Goal: Task Accomplishment & Management: Use online tool/utility

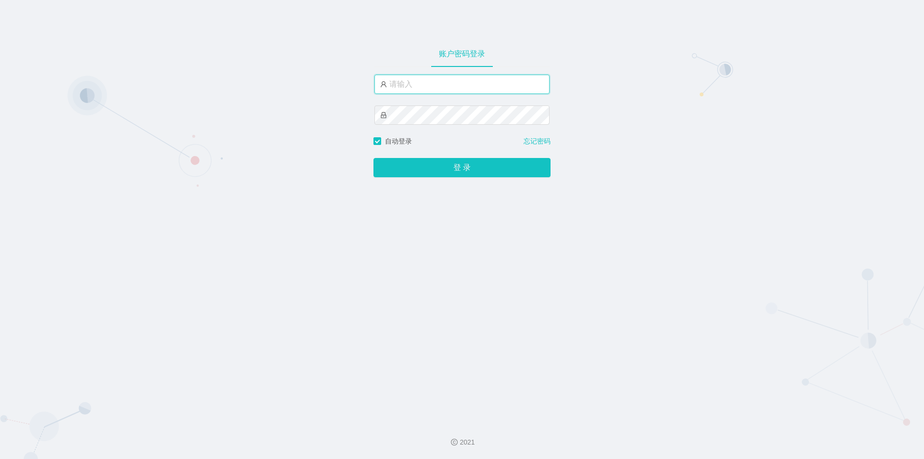
click at [393, 77] on input "text" at bounding box center [461, 84] width 175 height 19
type input "jishu"
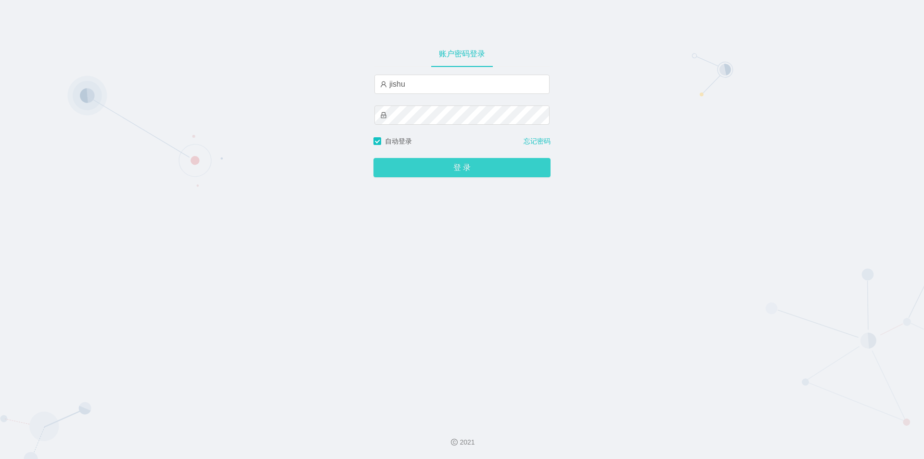
click at [409, 174] on button "登 录" at bounding box center [462, 167] width 177 height 19
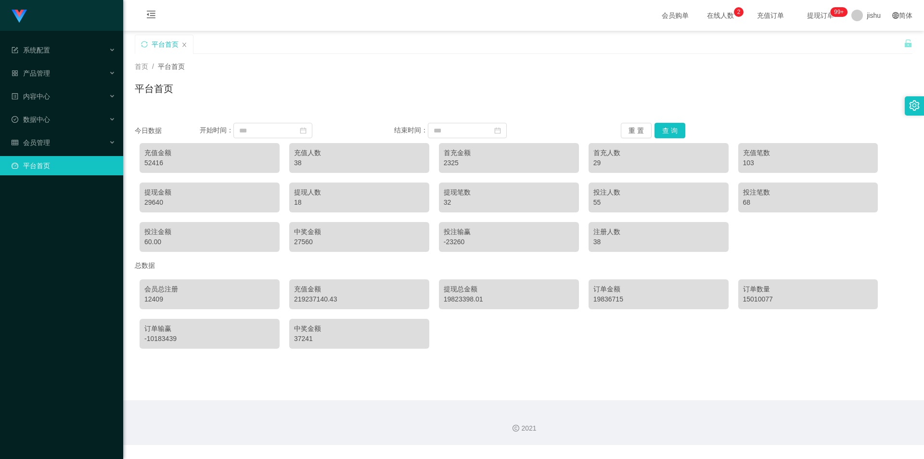
click at [810, 16] on span "提现订单 99+" at bounding box center [820, 15] width 37 height 7
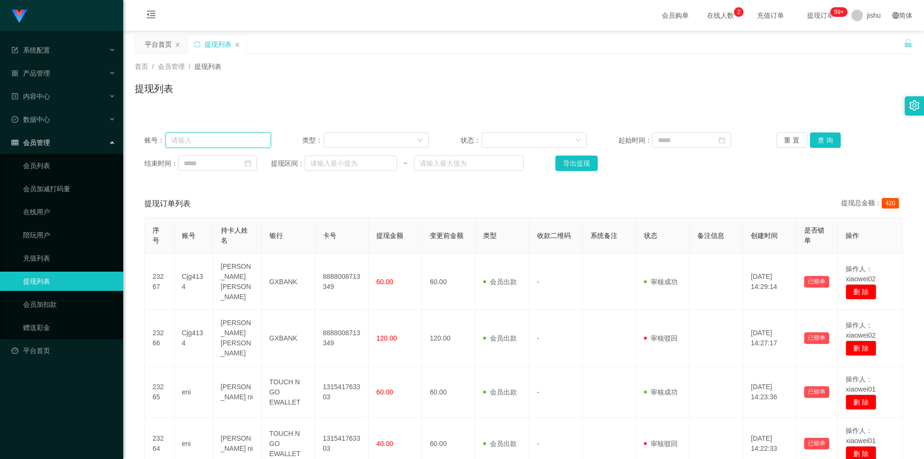
click at [172, 134] on input "text" at bounding box center [218, 139] width 105 height 15
click at [190, 139] on input "text" at bounding box center [218, 139] width 105 height 15
paste input "azhong01"
type input "azhong01"
click at [819, 142] on button "查 询" at bounding box center [825, 139] width 31 height 15
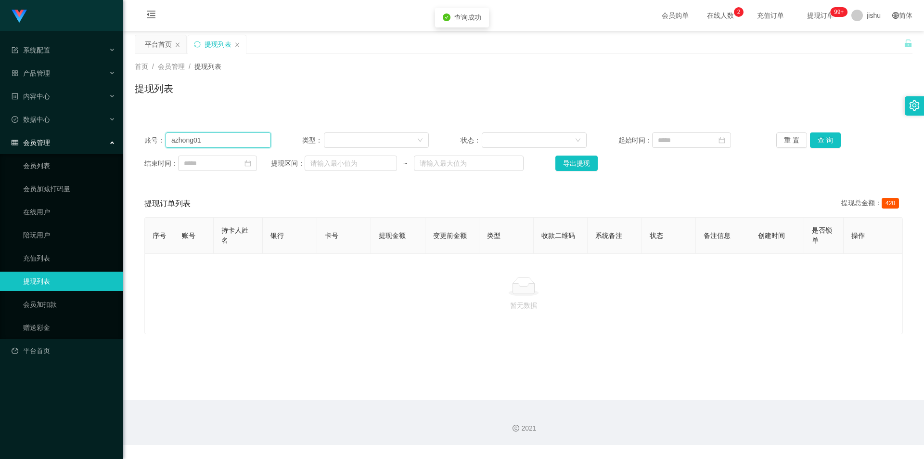
click at [214, 135] on input "azhong01" at bounding box center [218, 139] width 105 height 15
click at [170, 138] on input "azhong01" at bounding box center [218, 139] width 105 height 15
click at [46, 284] on link "提现列表" at bounding box center [69, 280] width 92 height 19
click at [809, 21] on span "提现订单 99+" at bounding box center [821, 15] width 50 height 31
click at [815, 20] on span "提现订单 99+" at bounding box center [821, 15] width 50 height 31
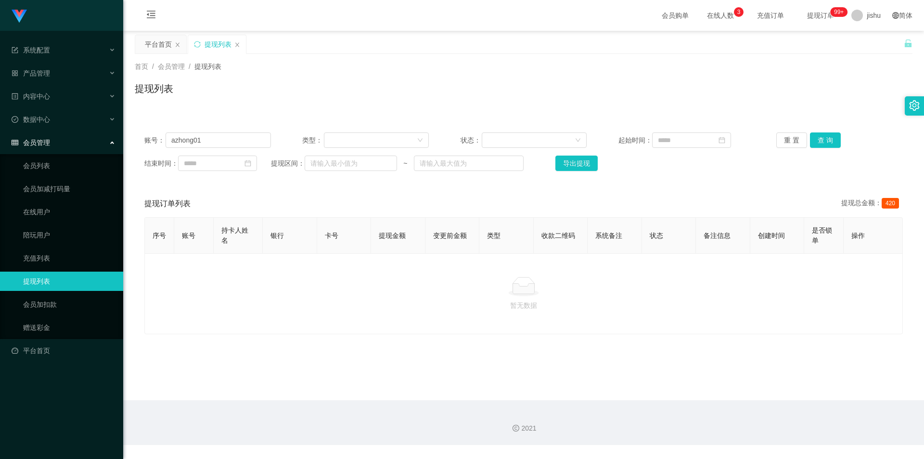
click at [809, 20] on span "提现订单 99+" at bounding box center [821, 15] width 50 height 31
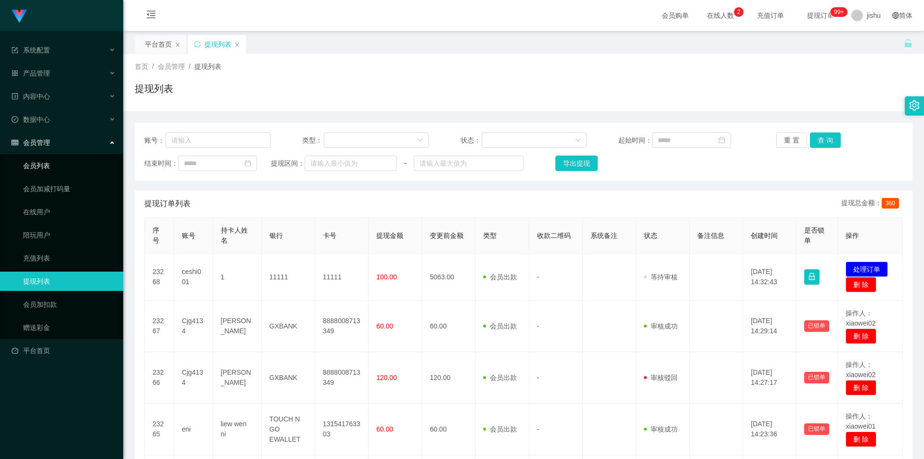
click at [50, 173] on link "会员列表" at bounding box center [69, 165] width 92 height 19
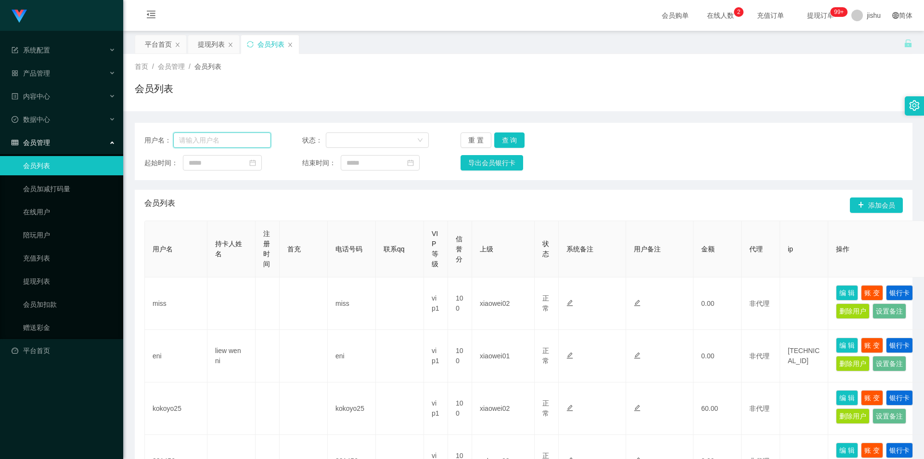
click at [226, 139] on input "text" at bounding box center [222, 139] width 98 height 15
paste input "azhong01"
click at [512, 139] on button "查 询" at bounding box center [509, 139] width 31 height 15
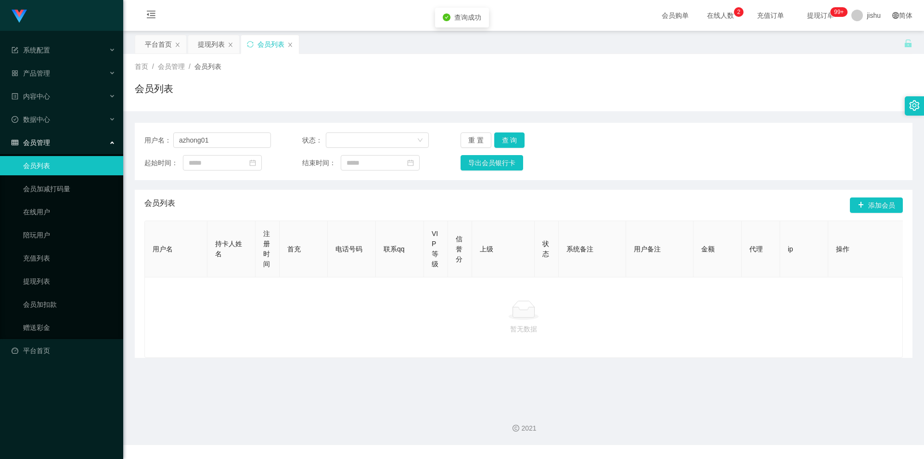
click at [513, 317] on icon at bounding box center [524, 312] width 22 height 10
click at [217, 142] on input "azhong01" at bounding box center [222, 139] width 98 height 15
click at [179, 142] on input "azhong01" at bounding box center [222, 139] width 98 height 15
click at [232, 137] on input "azhong01" at bounding box center [222, 139] width 98 height 15
type input "azhong01"
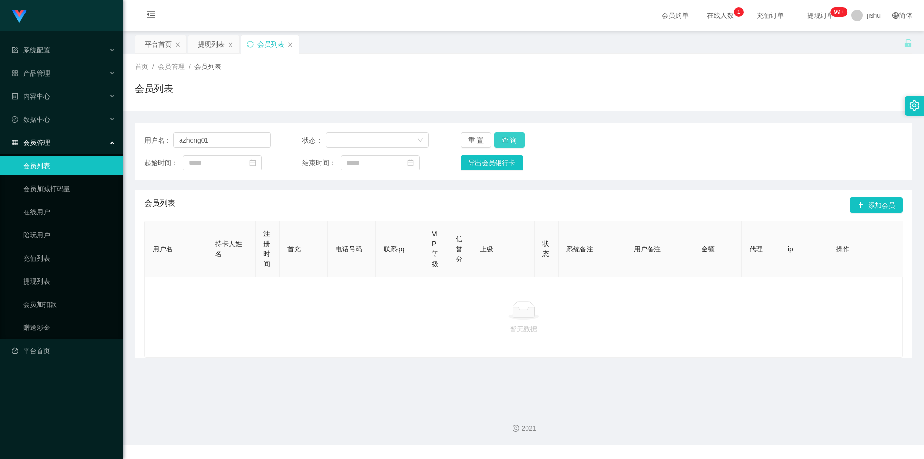
click at [511, 136] on button "查 询" at bounding box center [509, 139] width 31 height 15
drag, startPoint x: 340, startPoint y: 237, endPoint x: 428, endPoint y: 242, distance: 88.2
click at [340, 237] on th "电话号码" at bounding box center [352, 249] width 48 height 56
drag, startPoint x: 433, startPoint y: 69, endPoint x: 509, endPoint y: 55, distance: 77.3
click at [433, 69] on div "首页 / 会员管理 / 会员列表 /" at bounding box center [524, 67] width 778 height 10
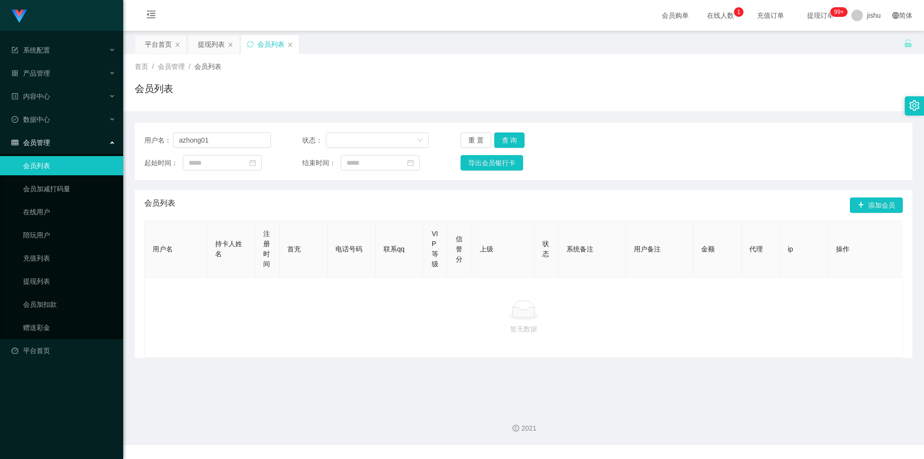
click at [816, 13] on span "提现订单 99+" at bounding box center [820, 15] width 37 height 7
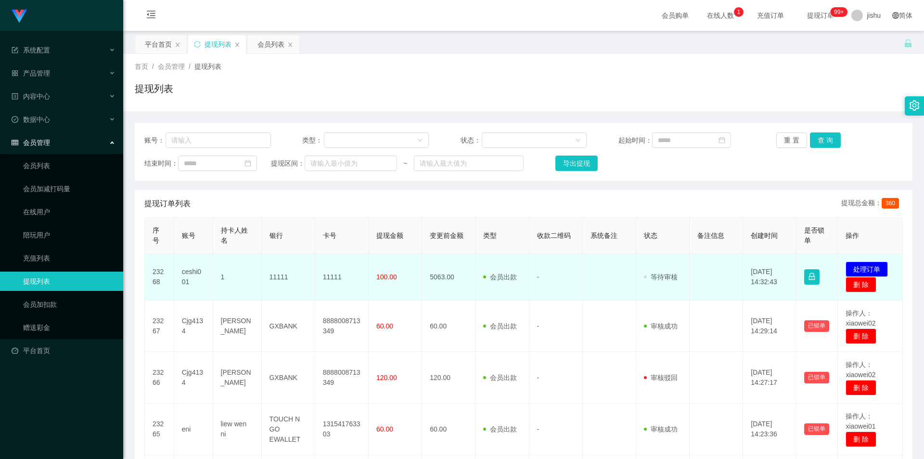
click at [403, 286] on td "100.00" at bounding box center [395, 277] width 53 height 47
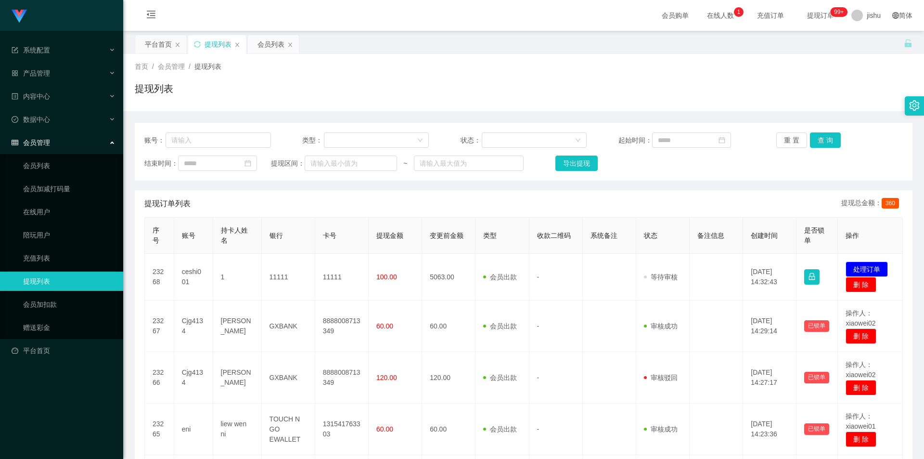
click at [340, 200] on div "提现订单列表 提现总金额： 360" at bounding box center [523, 203] width 759 height 27
click at [63, 164] on link "会员列表" at bounding box center [69, 165] width 92 height 19
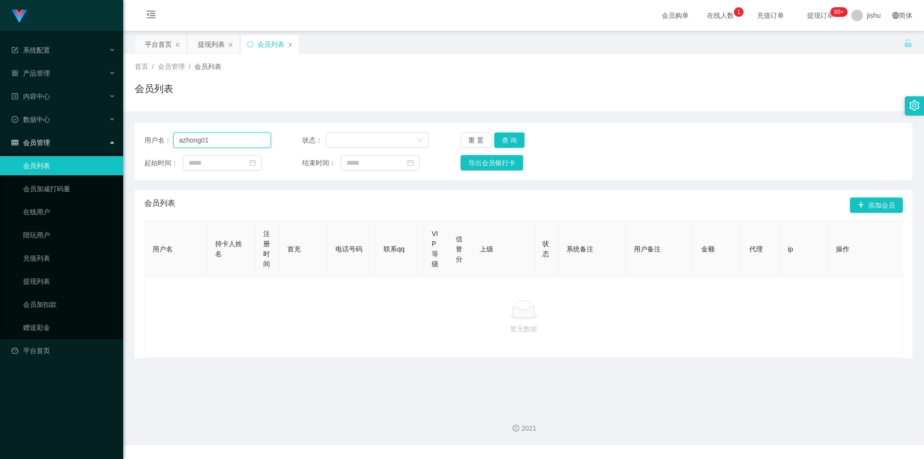
click at [192, 142] on input "azhong01" at bounding box center [222, 139] width 98 height 15
paste input "Nyambar"
click at [214, 142] on input "azhoNyambarng01" at bounding box center [222, 139] width 98 height 15
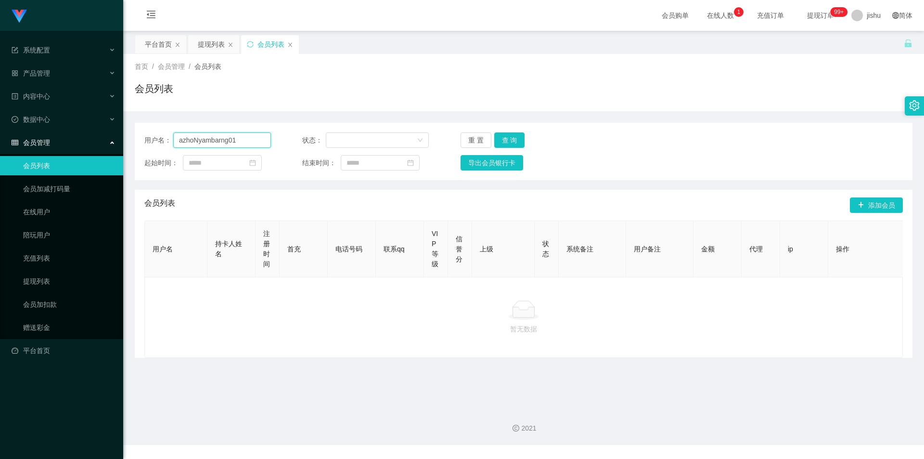
paste input "Nyambar"
type input "Nyambar"
click at [501, 141] on button "查 询" at bounding box center [509, 139] width 31 height 15
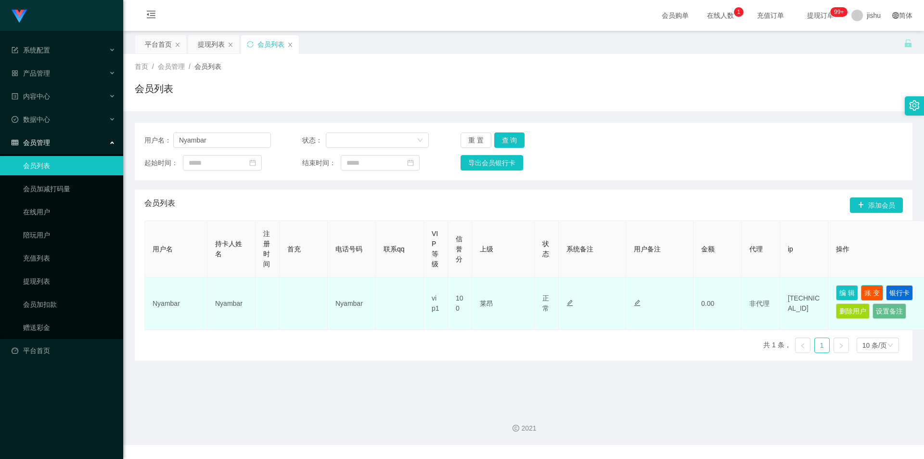
click at [875, 294] on button "账 变" at bounding box center [872, 292] width 22 height 15
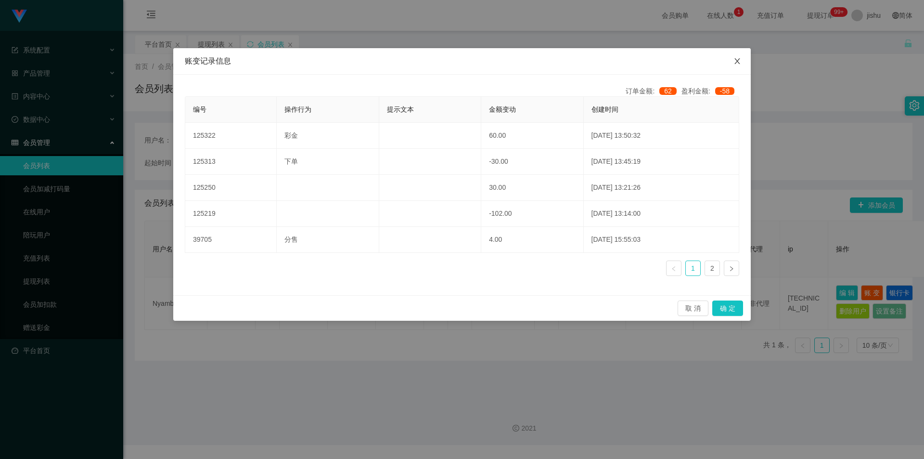
click at [733, 63] on span "Close" at bounding box center [737, 61] width 27 height 27
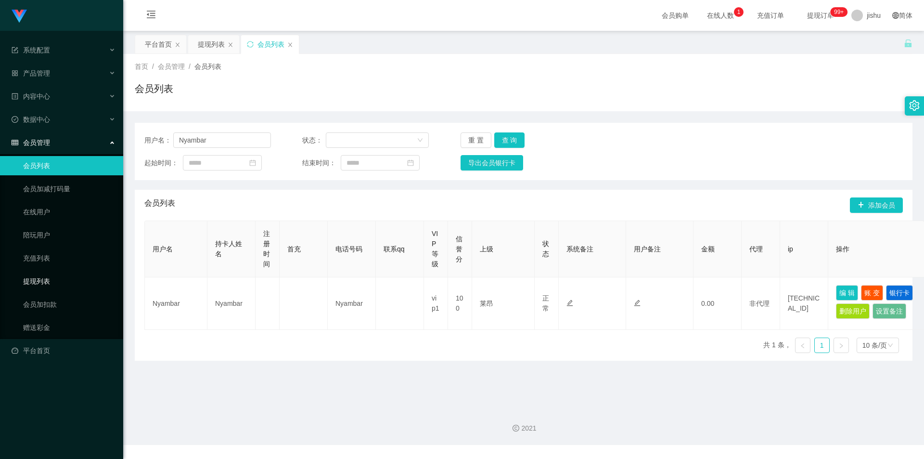
click at [35, 283] on link "提现列表" at bounding box center [69, 280] width 92 height 19
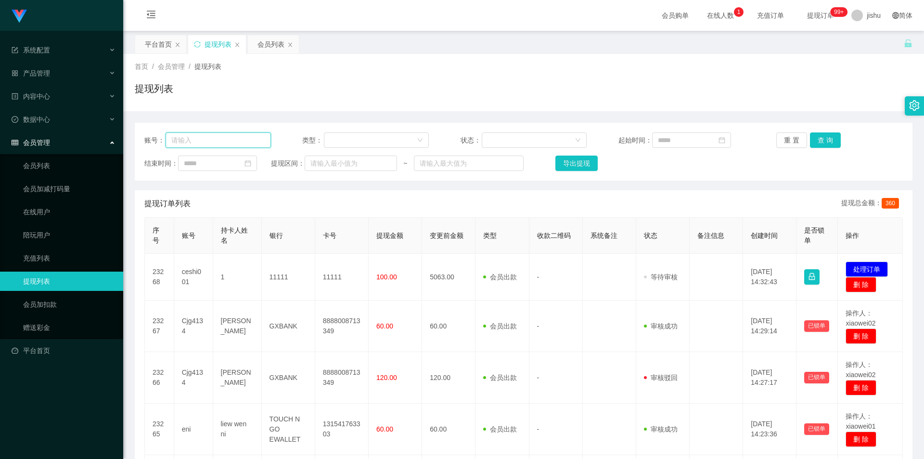
click at [240, 142] on input "text" at bounding box center [218, 139] width 105 height 15
paste input "Nyambar"
type input "Nyambar"
click at [823, 142] on button "查 询" at bounding box center [825, 139] width 31 height 15
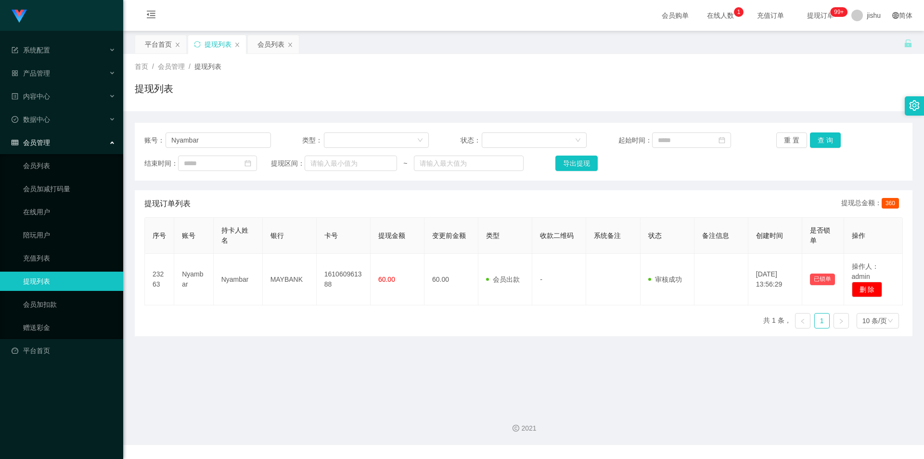
click at [391, 310] on div "序号 账号 持卡人姓名 银行 卡号 提现金额 变更前金额 类型 收款二维码 系统备注 状态 备注信息 创建时间 是否锁单 操作 23263 Nyambar N…" at bounding box center [523, 276] width 759 height 119
drag, startPoint x: 232, startPoint y: 134, endPoint x: 125, endPoint y: 131, distance: 107.4
click at [127, 132] on main "关闭左侧 关闭右侧 关闭其它 刷新页面 平台首页 提现列表 会员列表 首页 / 会员管理 / 提现列表 / 提现列表 账号： Nyambar 类型： 状态： …" at bounding box center [523, 215] width 801 height 369
click at [815, 139] on button "查 询" at bounding box center [825, 139] width 31 height 15
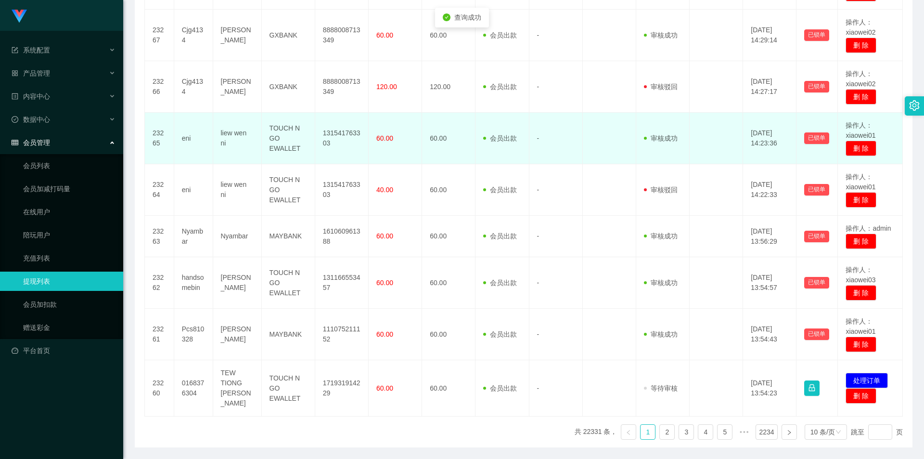
scroll to position [365, 0]
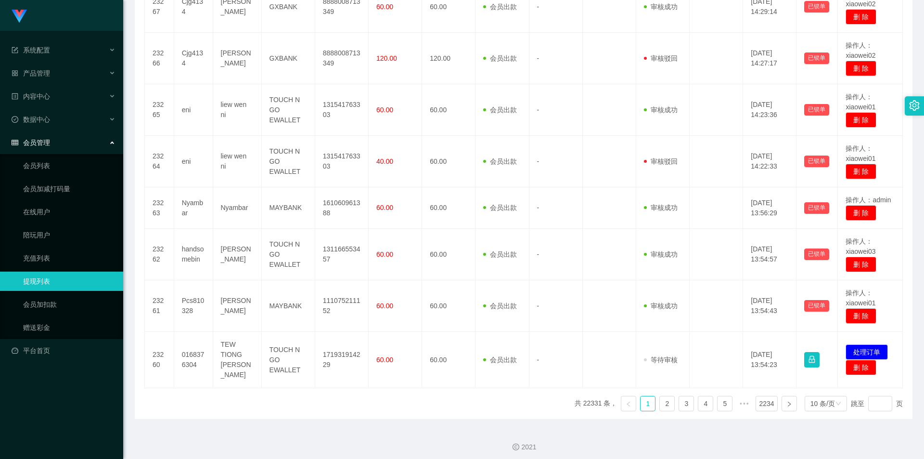
click at [184, 431] on div "2021" at bounding box center [523, 441] width 801 height 45
click at [331, 435] on div "2021" at bounding box center [523, 441] width 801 height 45
click at [43, 169] on link "会员列表" at bounding box center [69, 165] width 92 height 19
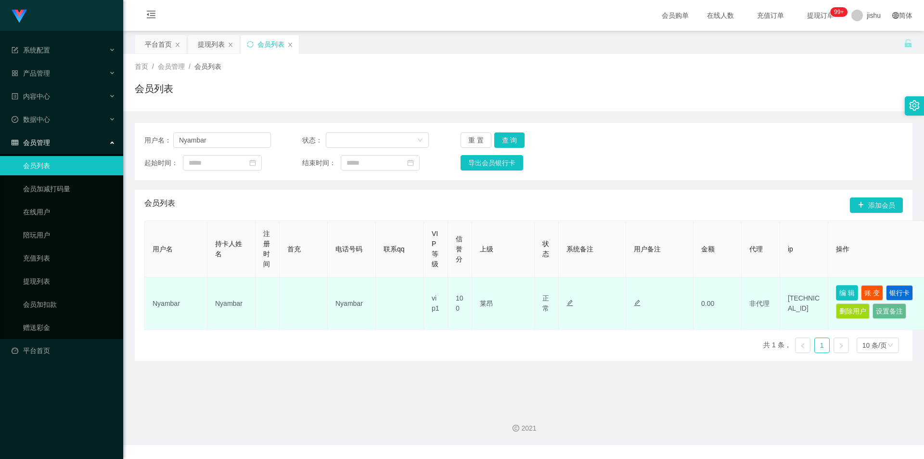
click at [840, 293] on button "编 辑" at bounding box center [847, 292] width 22 height 15
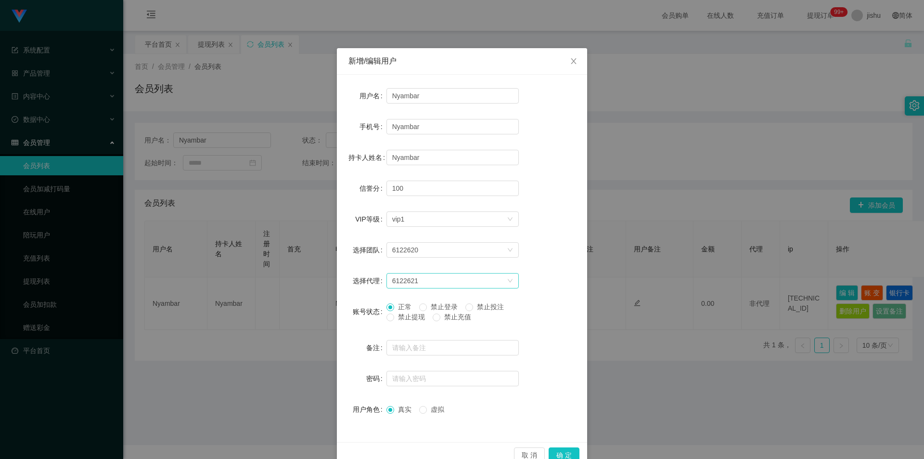
click at [448, 282] on div "6122621" at bounding box center [449, 280] width 115 height 14
click at [570, 57] on span "Close" at bounding box center [573, 61] width 27 height 27
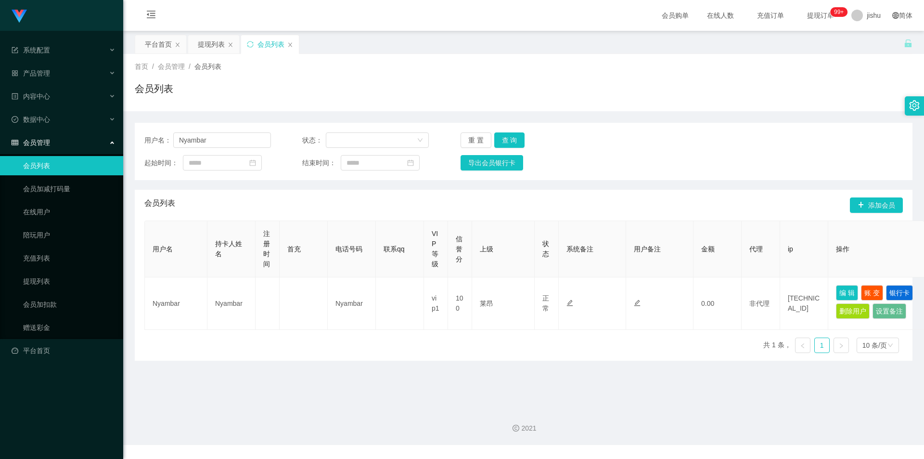
click at [46, 139] on span "会员管理" at bounding box center [31, 143] width 39 height 8
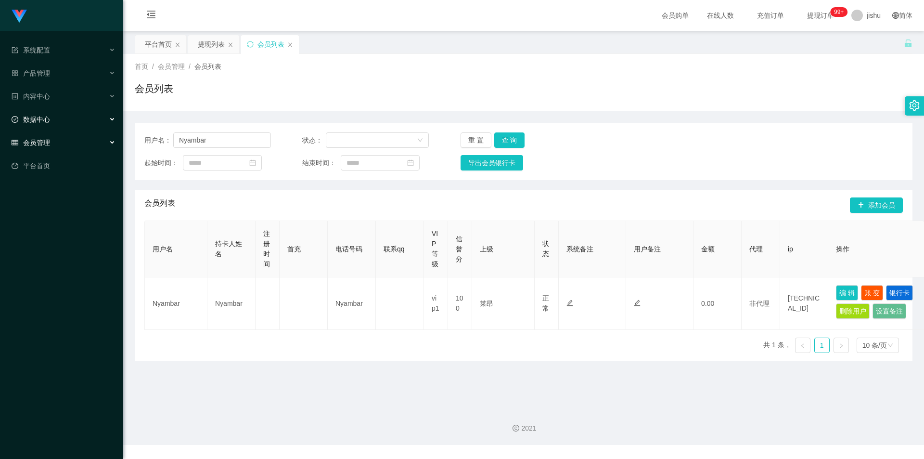
click at [49, 116] on span "数据中心" at bounding box center [31, 120] width 39 height 8
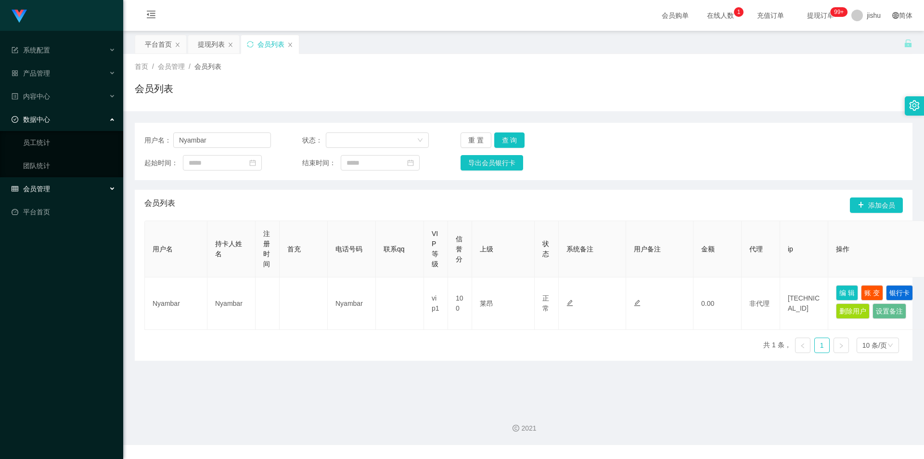
click at [49, 116] on span "数据中心" at bounding box center [31, 120] width 39 height 8
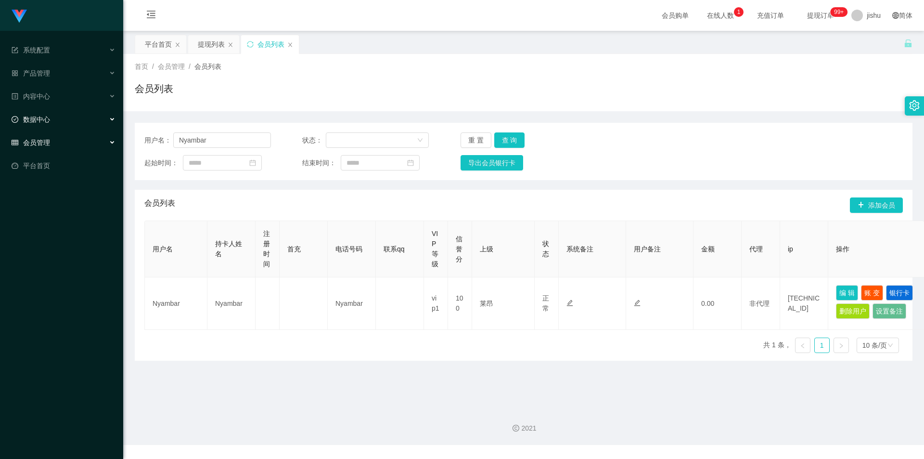
click at [51, 111] on div "数据中心" at bounding box center [61, 119] width 123 height 19
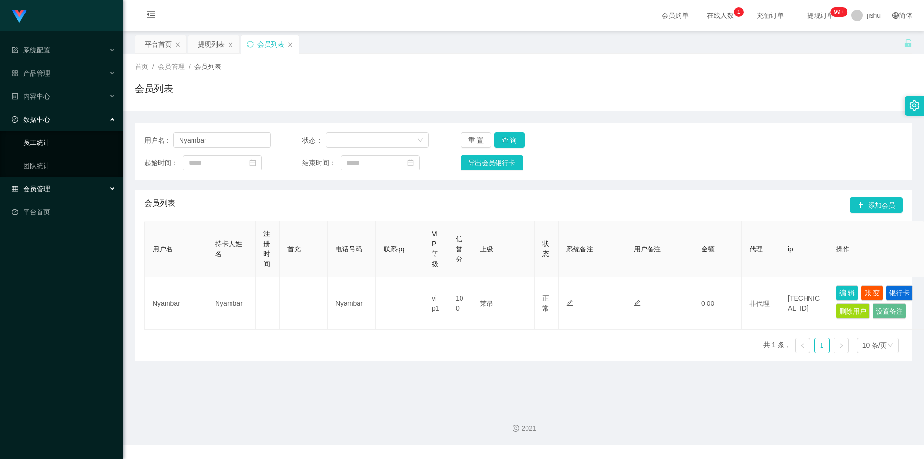
click at [41, 149] on link "员工统计" at bounding box center [69, 142] width 92 height 19
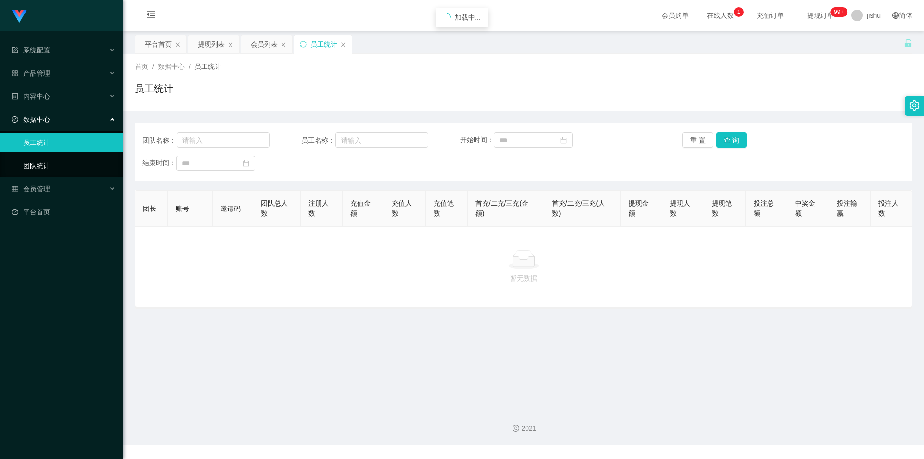
click at [33, 162] on link "团队统计" at bounding box center [69, 165] width 92 height 19
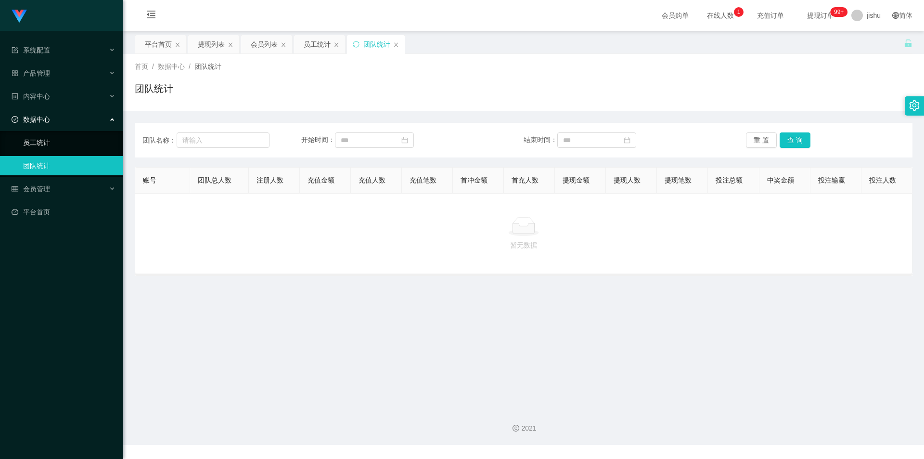
click at [34, 149] on link "员工统计" at bounding box center [69, 142] width 92 height 19
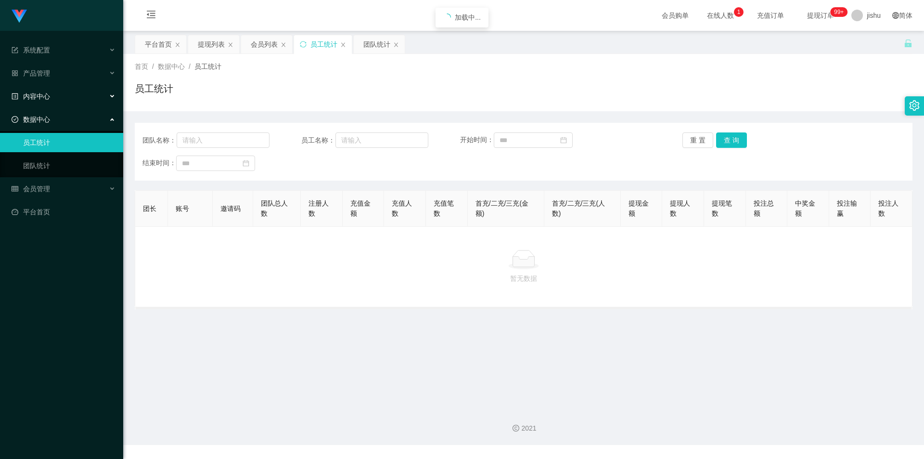
click at [43, 91] on div "内容中心" at bounding box center [61, 96] width 123 height 19
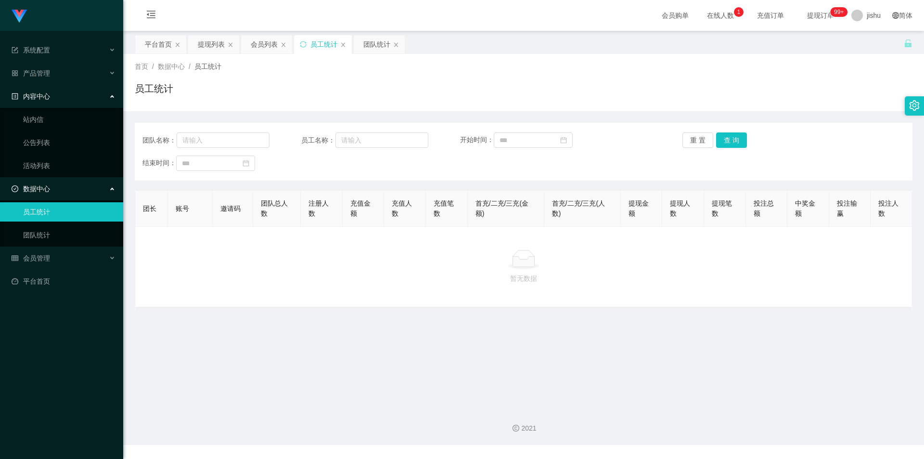
click at [43, 91] on div "内容中心" at bounding box center [61, 96] width 123 height 19
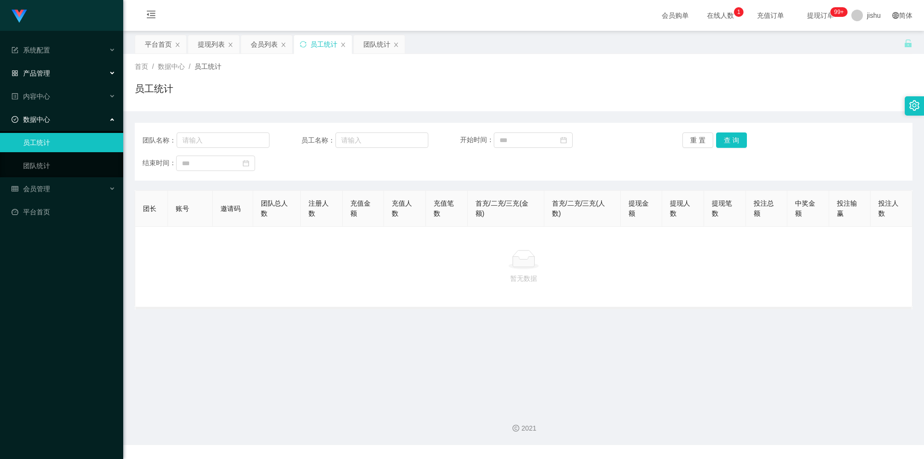
click at [49, 74] on span "产品管理" at bounding box center [31, 73] width 39 height 8
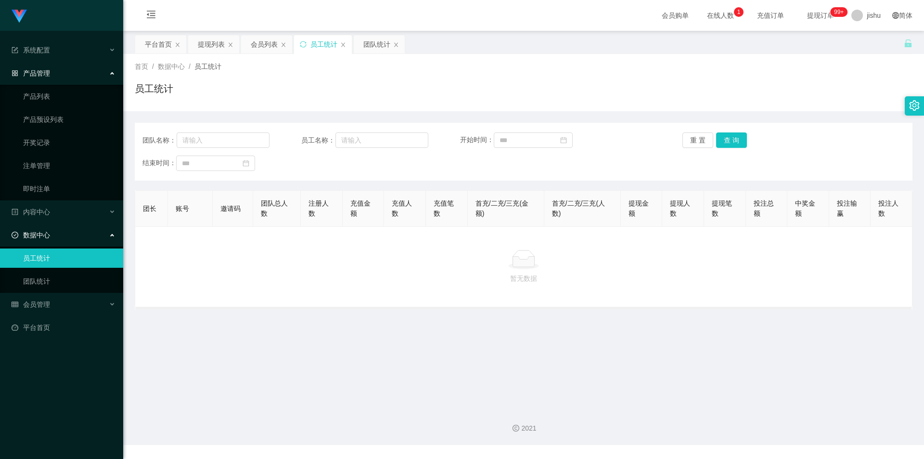
click at [49, 74] on span "产品管理" at bounding box center [31, 73] width 39 height 8
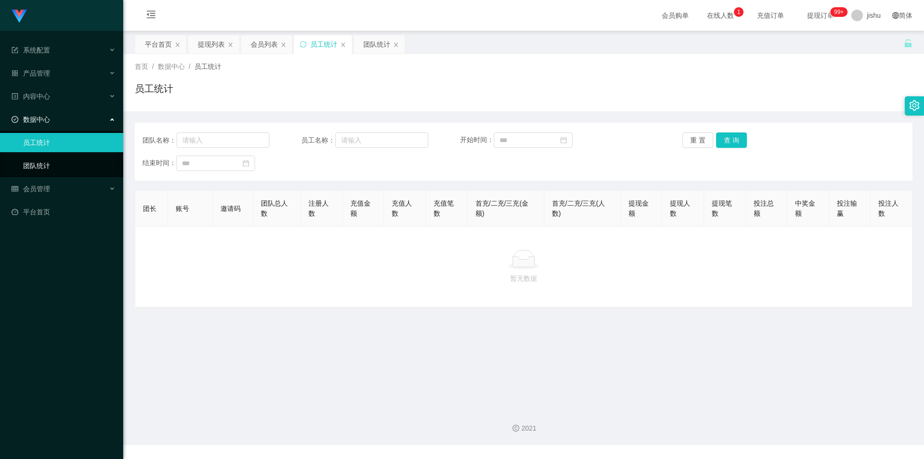
click at [48, 159] on link "团队统计" at bounding box center [69, 165] width 92 height 19
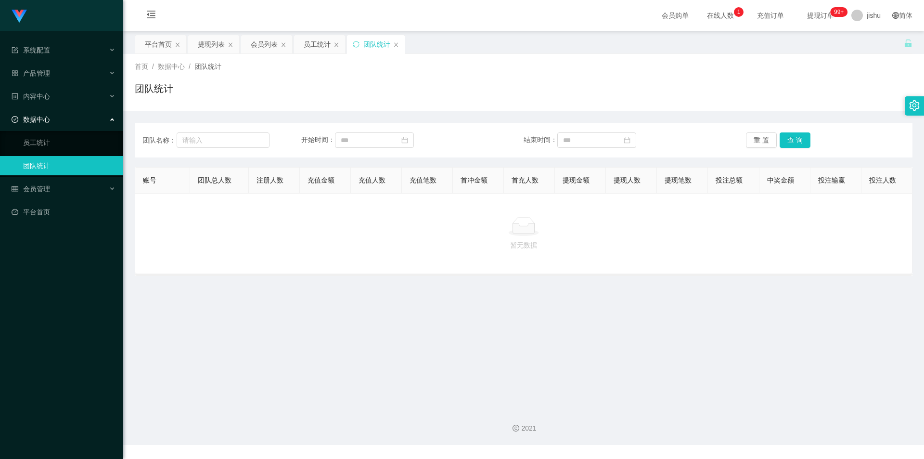
click at [707, 15] on span "在线人数 0 1 2 3 4 5 6 7 8 9 0 1 2 3 4 5 6 7 8 9 0 1 2 3 4 5 6 7 8 9" at bounding box center [720, 15] width 37 height 7
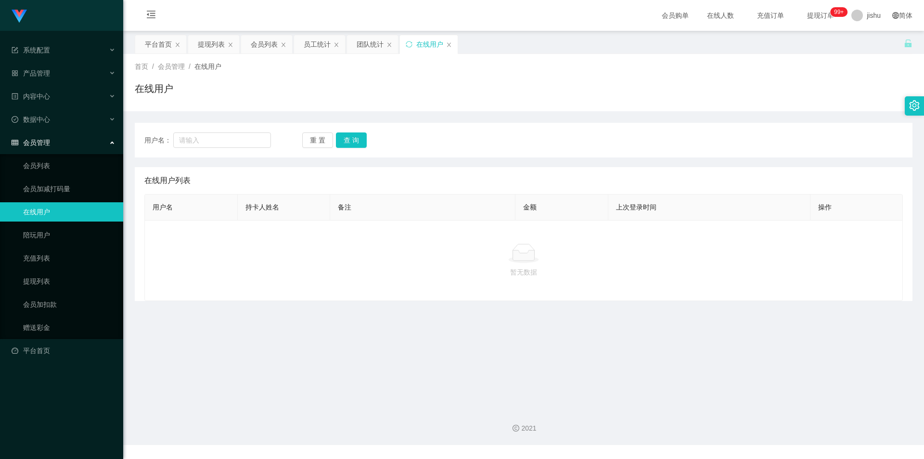
click at [453, 46] on div "在线用户" at bounding box center [429, 44] width 58 height 18
click at [452, 46] on div "在线用户" at bounding box center [429, 44] width 58 height 18
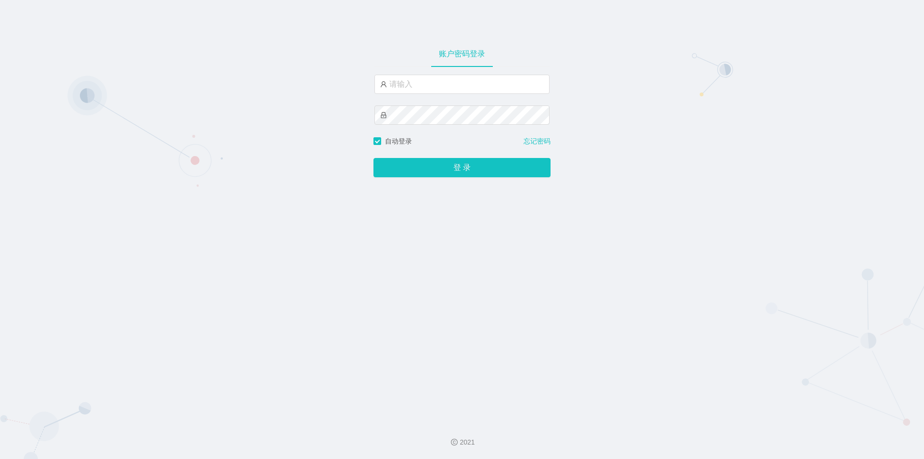
type input "jishu"
click at [386, 161] on button "登 录" at bounding box center [462, 167] width 177 height 19
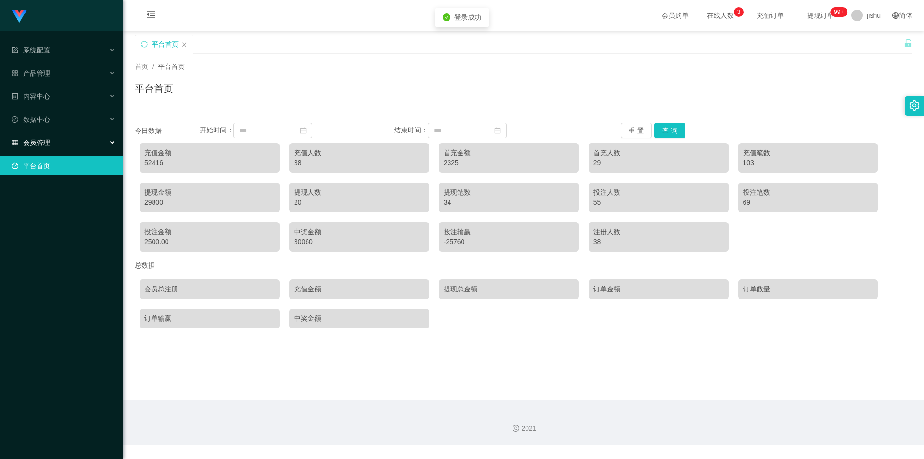
click at [43, 141] on span "会员管理" at bounding box center [31, 143] width 39 height 8
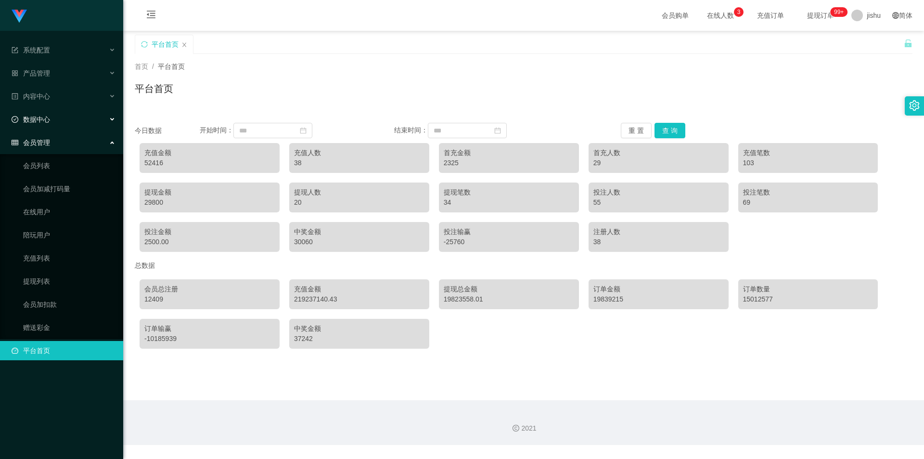
click at [47, 124] on div "数据中心" at bounding box center [61, 119] width 123 height 19
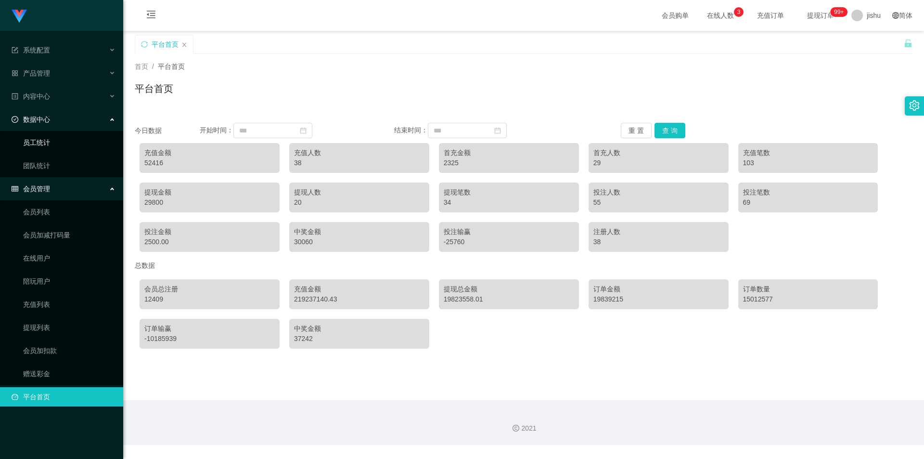
click at [48, 148] on link "员工统计" at bounding box center [69, 142] width 92 height 19
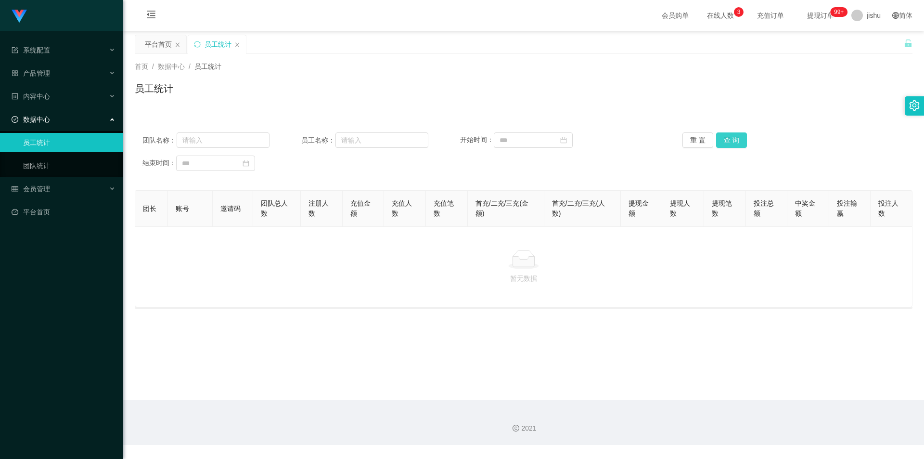
click at [734, 137] on button "查 询" at bounding box center [731, 139] width 31 height 15
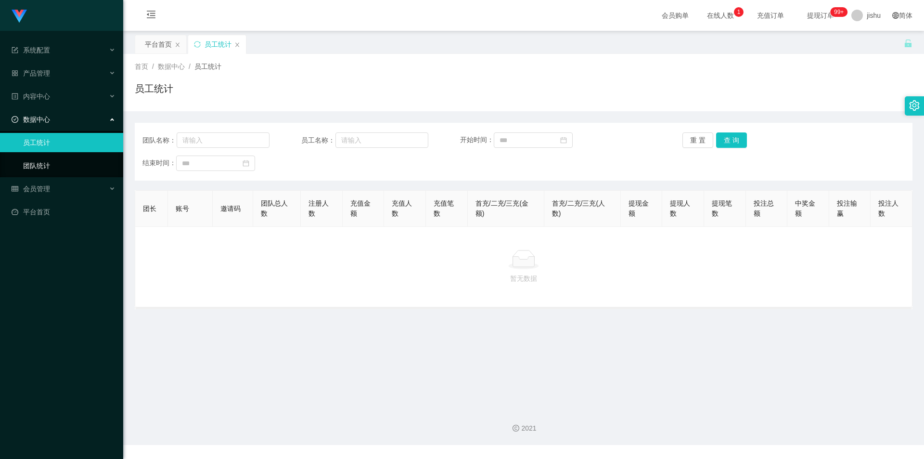
click at [45, 164] on link "团队统计" at bounding box center [69, 165] width 92 height 19
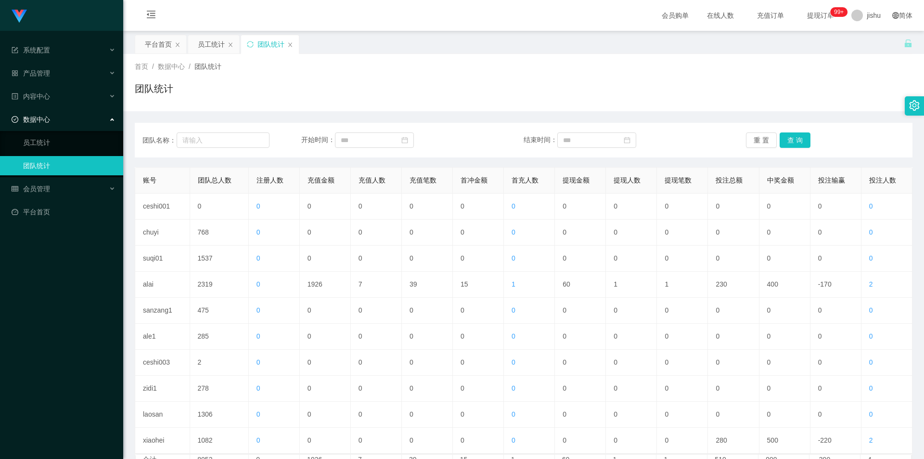
click at [128, 323] on main "关闭左侧 关闭右侧 关闭其它 刷新页面 平台首页 员工统计 团队统计 首页 / 数据中心 / 团队统计 / 团队统计 团队名称： 开始时间： 结束时间： 重 …" at bounding box center [523, 263] width 801 height 465
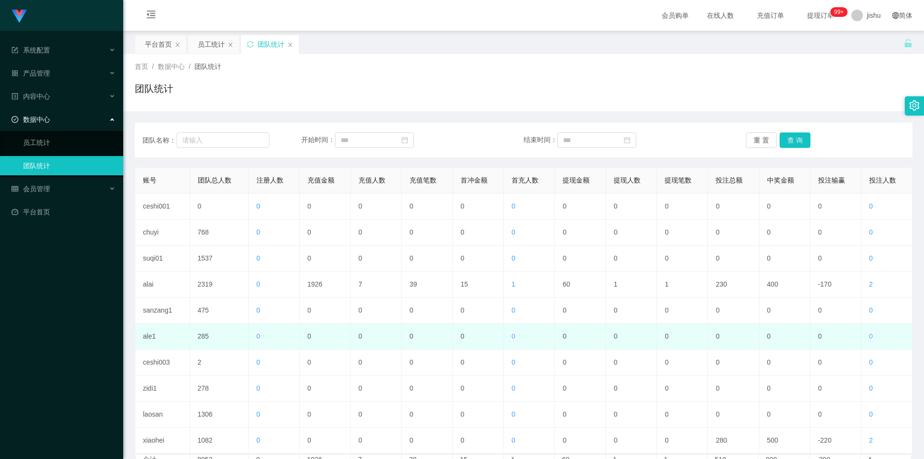
scroll to position [82, 0]
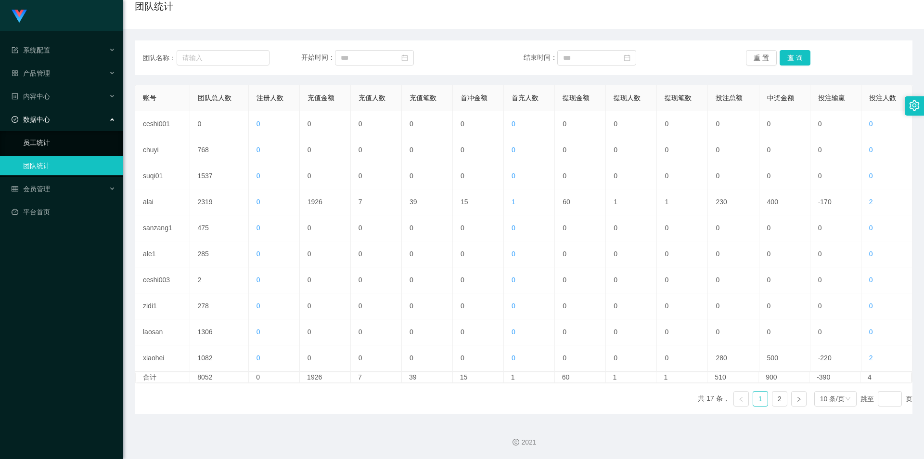
click at [42, 149] on link "员工统计" at bounding box center [69, 142] width 92 height 19
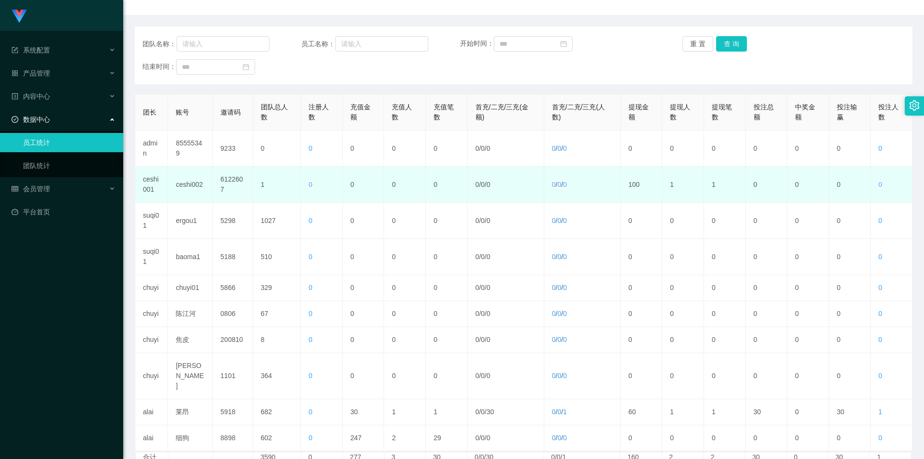
scroll to position [144, 0]
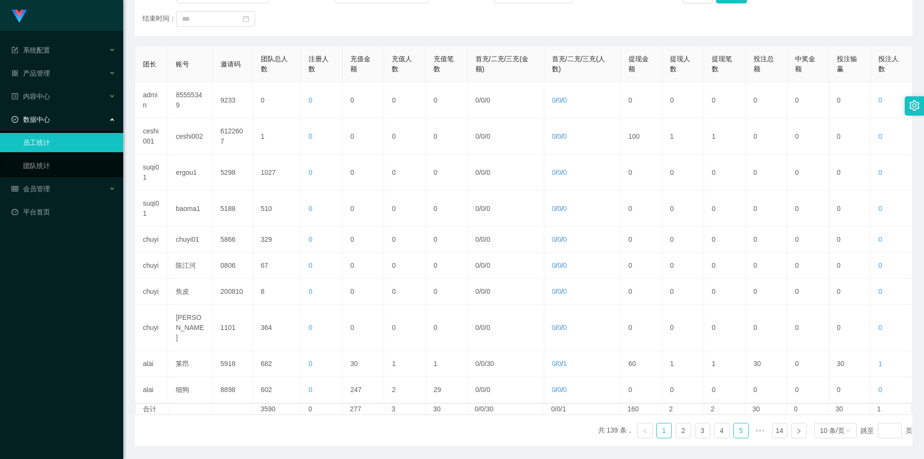
click at [734, 423] on link "5" at bounding box center [741, 430] width 14 height 14
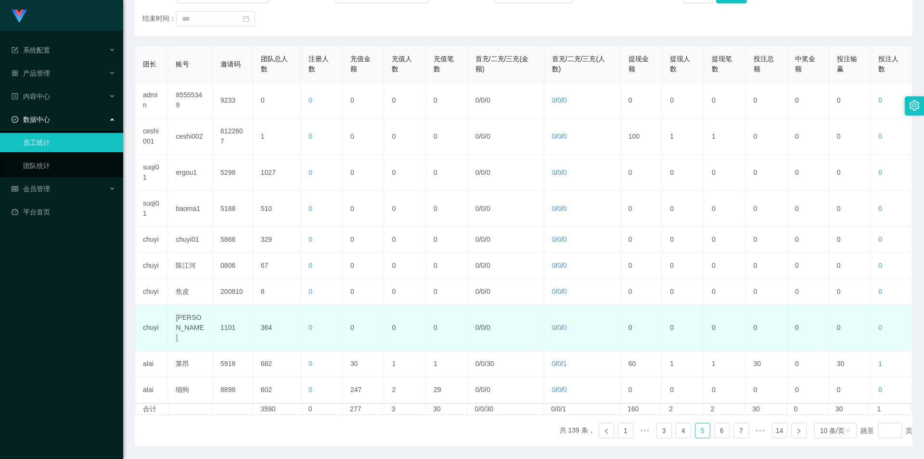
scroll to position [0, 0]
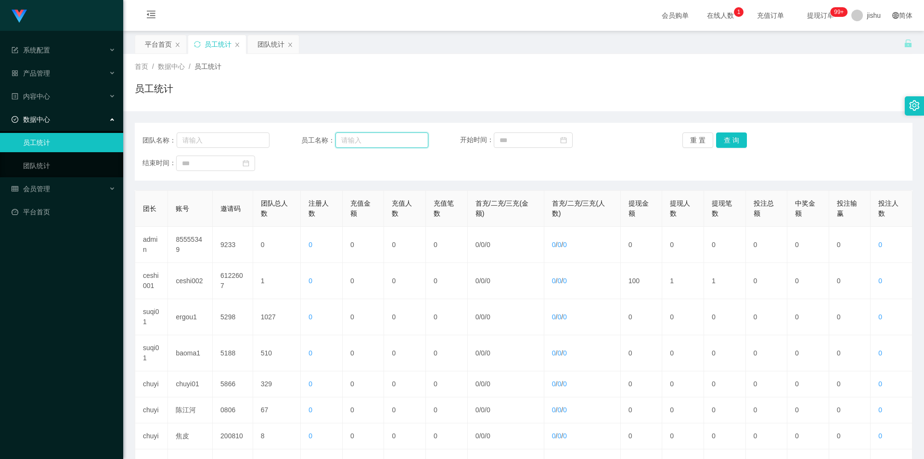
click at [368, 141] on input "text" at bounding box center [381, 139] width 93 height 15
click at [354, 129] on div "团队名称： 员工名称： 开始时间： 重 置 查 询 结束时间：" at bounding box center [524, 152] width 778 height 58
click at [367, 135] on input "text" at bounding box center [381, 139] width 93 height 15
paste input "azhong01"
type input "azhong01"
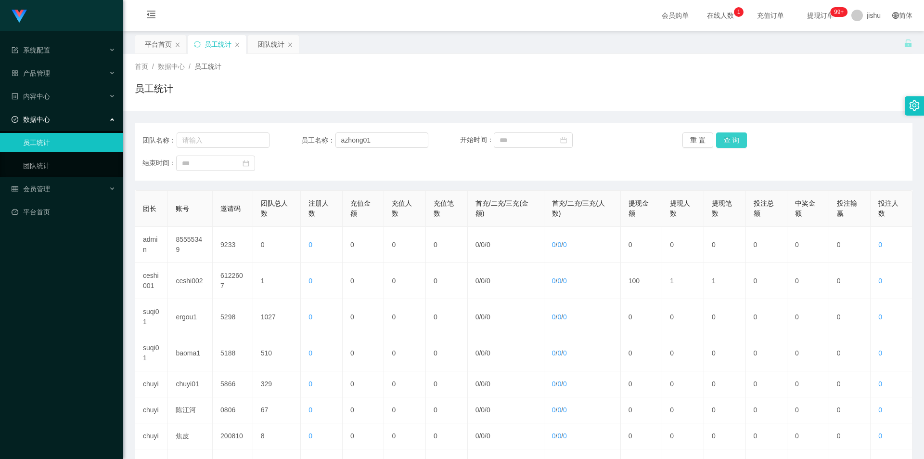
click at [734, 143] on button "查 询" at bounding box center [731, 139] width 31 height 15
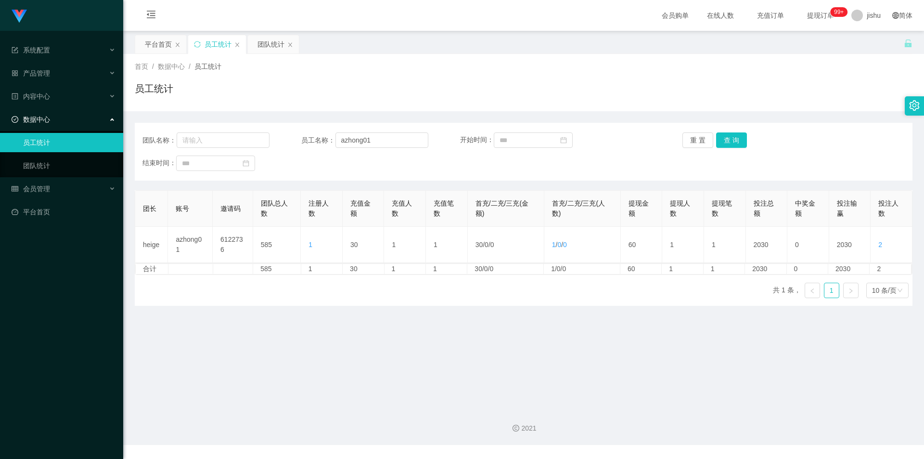
click at [375, 296] on div "团长 账号 邀请码 团队总人数 注册人数 充值金额 充值人数 充值笔数 首充/二充/三充(金额) 首充/二充/三充(人数) 提现金额 提现人数 提现笔数 投注…" at bounding box center [524, 248] width 778 height 116
click at [370, 298] on div "团长 账号 邀请码 团队总人数 注册人数 充值金额 充值人数 充值笔数 首充/二充/三充(金额) 首充/二充/三充(人数) 提现金额 提现人数 提现笔数 投注…" at bounding box center [524, 248] width 778 height 116
